Goal: Download file/media

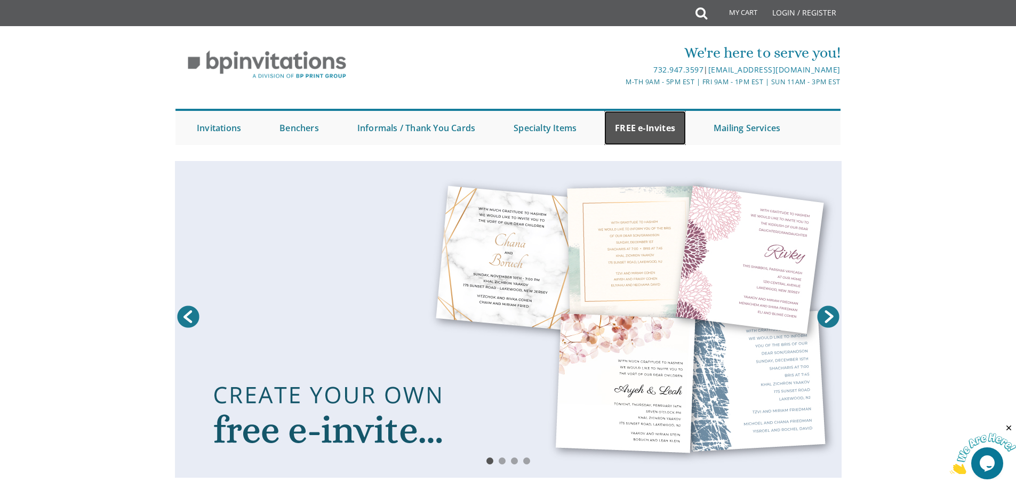
click at [639, 127] on link "FREE e-Invites" at bounding box center [645, 128] width 82 height 34
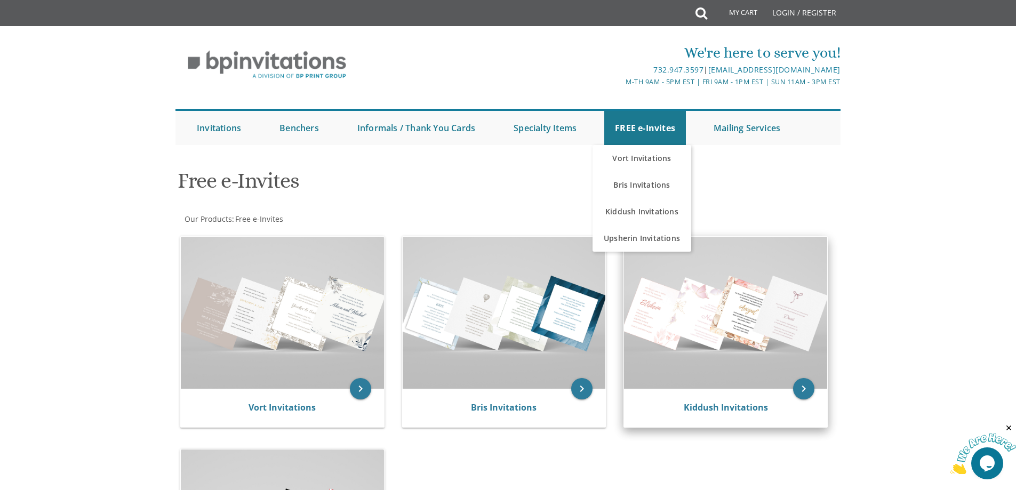
click at [733, 353] on img at bounding box center [725, 313] width 203 height 152
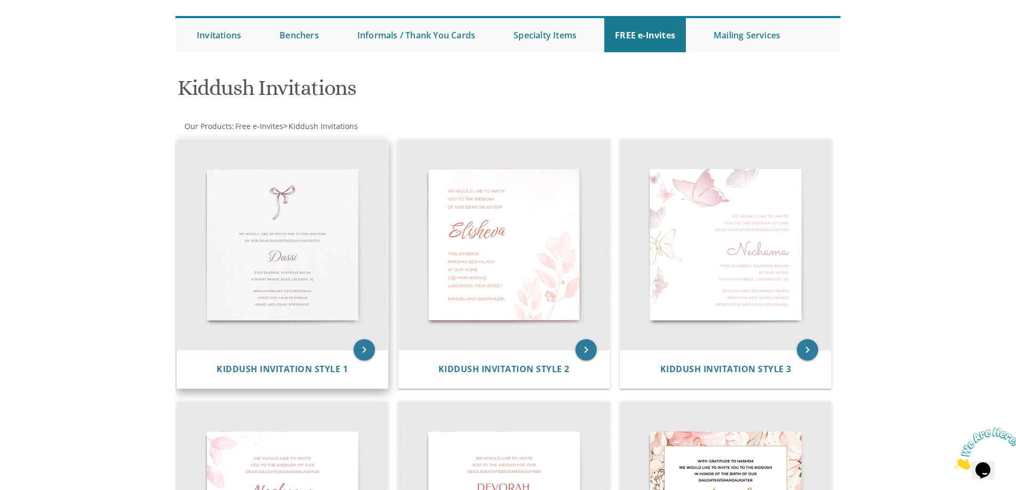
scroll to position [107, 0]
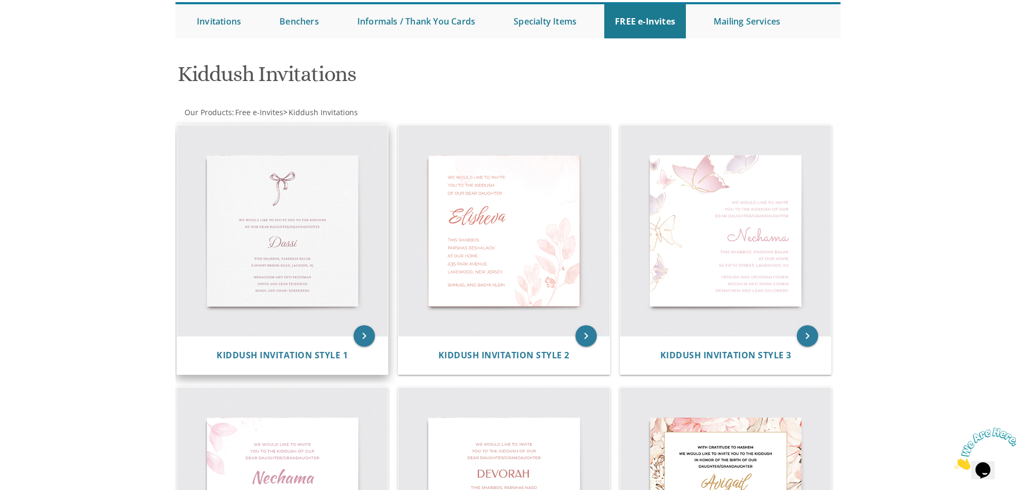
click at [262, 246] on img at bounding box center [282, 230] width 211 height 211
click at [364, 335] on icon "keyboard_arrow_right" at bounding box center [364, 335] width 21 height 21
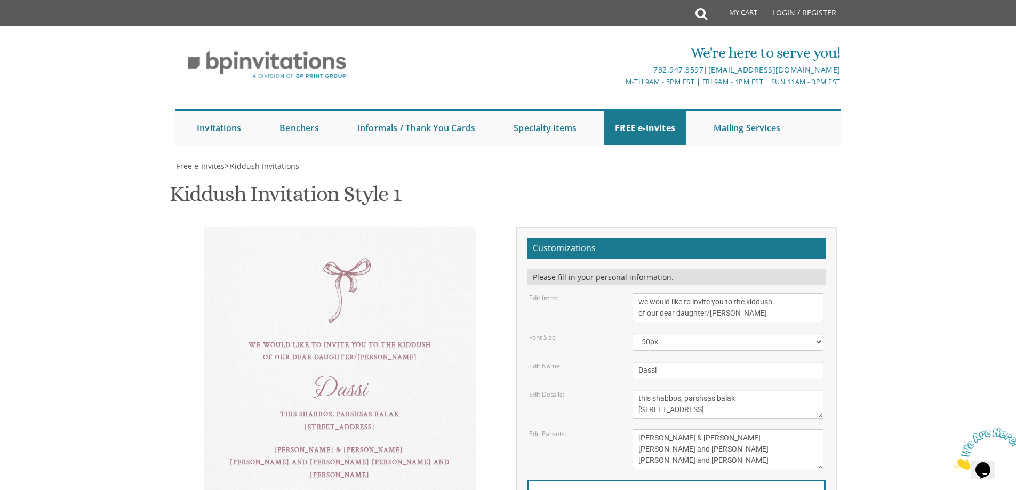
scroll to position [107, 0]
